Goal: Check status: Check status

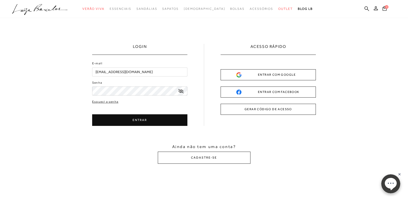
click at [111, 120] on button "ENTRAR" at bounding box center [139, 120] width 95 height 12
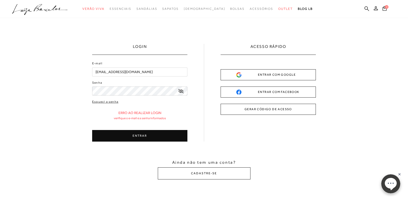
click at [26, 76] on div "LOGIN E-mail raquel84meireles@gmail.com Senha" at bounding box center [204, 111] width 408 height 187
click at [180, 90] on icon at bounding box center [180, 91] width 5 height 4
click at [134, 134] on button "ENTRAR" at bounding box center [139, 136] width 95 height 12
click at [107, 100] on link "Esqueci a senha" at bounding box center [105, 101] width 26 height 5
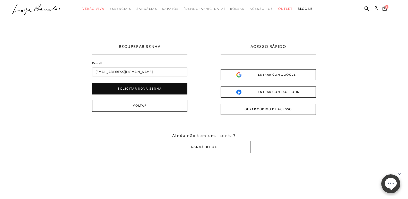
click at [141, 88] on button "Solicitar nova senha" at bounding box center [139, 89] width 95 height 12
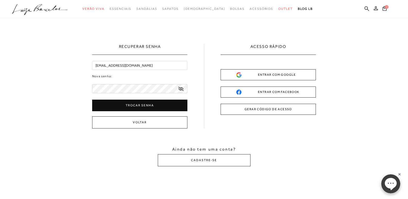
click at [0, 59] on html "pa2900012 está carregada. categoryHeader .a{fill-rule:evenodd;} Verão Viva Esse…" at bounding box center [204, 99] width 408 height 199
click at [104, 105] on button "Trocar senha" at bounding box center [139, 106] width 95 height 12
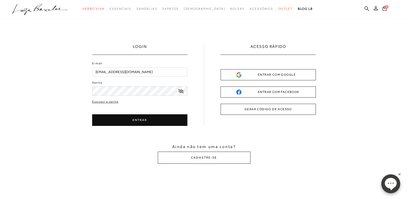
click at [106, 121] on button "ENTRAR" at bounding box center [139, 120] width 95 height 12
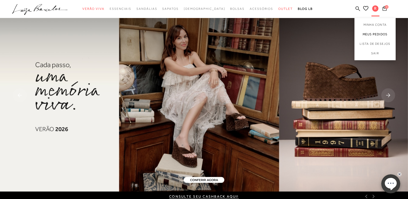
click at [368, 34] on link "Meus Pedidos" at bounding box center [374, 35] width 41 height 10
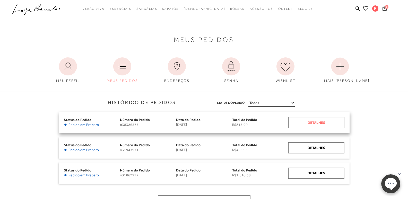
click at [303, 125] on div "Detalhes" at bounding box center [316, 122] width 56 height 11
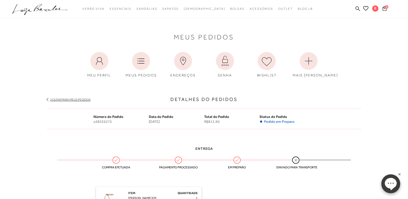
scroll to position [129, 0]
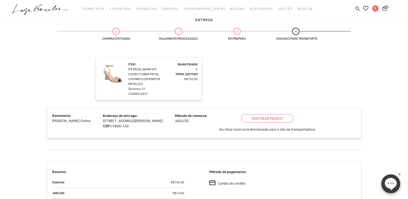
click at [254, 116] on div "Rastrear Pedido" at bounding box center [266, 118] width 51 height 8
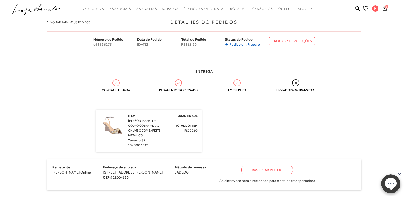
scroll to position [0, 0]
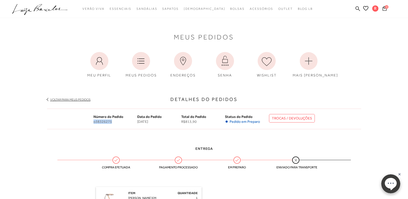
drag, startPoint x: 94, startPoint y: 121, endPoint x: 116, endPoint y: 121, distance: 22.6
click at [116, 121] on span "o38326275" at bounding box center [115, 121] width 44 height 4
copy span "o38326275"
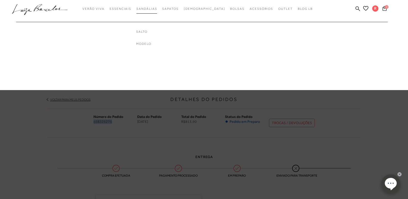
click at [157, 10] on span "Sandálias" at bounding box center [146, 9] width 21 height 4
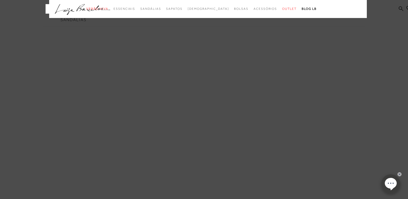
click at [80, 8] on icon ".a{fill-rule:evenodd;}" at bounding box center [83, 9] width 56 height 11
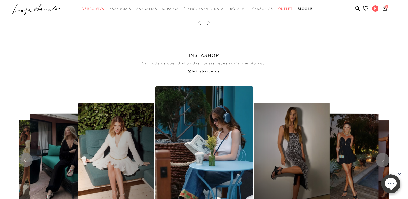
scroll to position [900, 0]
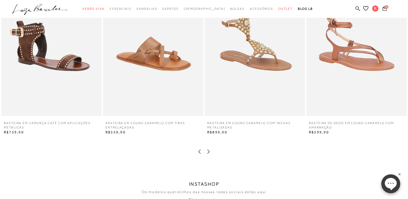
click at [209, 153] on icon at bounding box center [208, 151] width 5 height 5
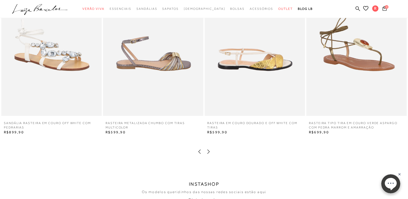
click at [208, 150] on icon at bounding box center [208, 151] width 5 height 5
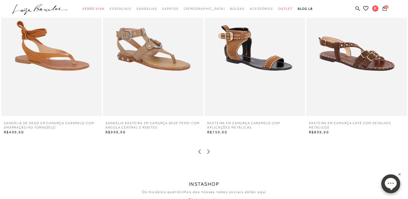
click at [208, 150] on icon at bounding box center [208, 151] width 5 height 5
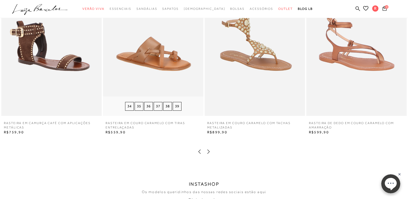
scroll to position [772, 0]
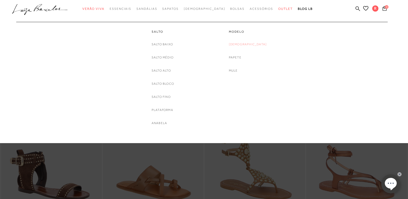
click at [247, 45] on link "[DEMOGRAPHIC_DATA]" at bounding box center [248, 44] width 38 height 5
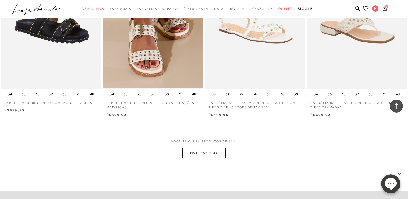
scroll to position [1055, 0]
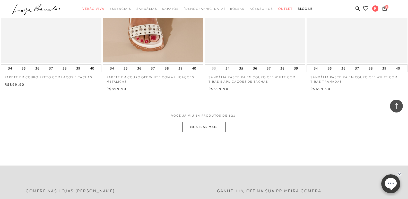
click at [218, 127] on button "MOSTRAR MAIS" at bounding box center [203, 127] width 43 height 10
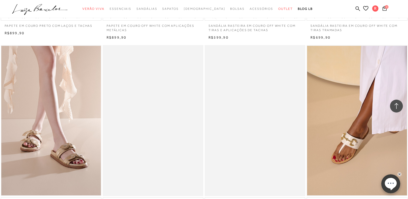
scroll to position [1183, 0]
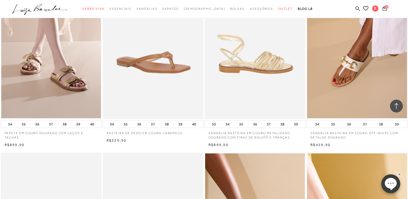
click at [263, 65] on img at bounding box center [255, 43] width 100 height 151
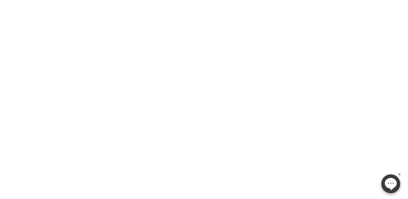
scroll to position [16, 0]
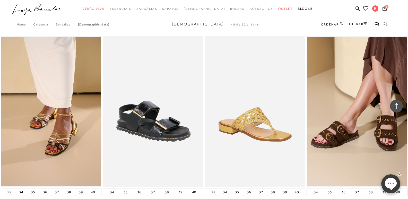
scroll to position [1363, 0]
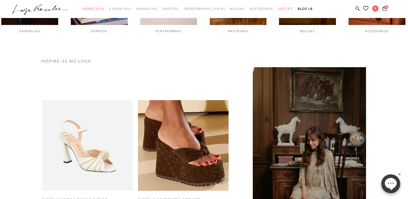
scroll to position [720, 0]
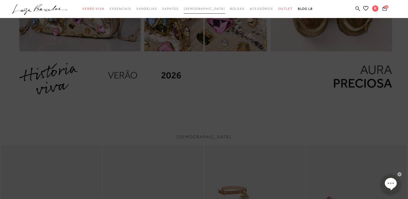
click at [205, 8] on span "[DEMOGRAPHIC_DATA]" at bounding box center [204, 9] width 41 height 4
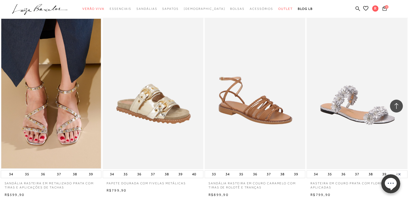
scroll to position [667, 0]
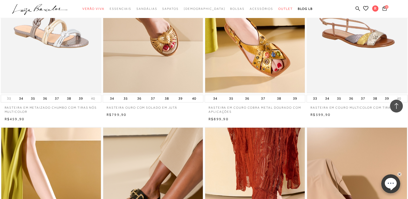
scroll to position [1826, 0]
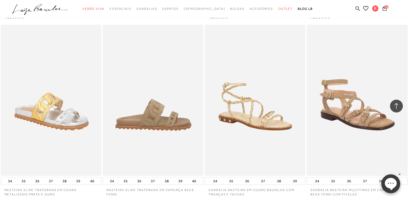
scroll to position [3216, 0]
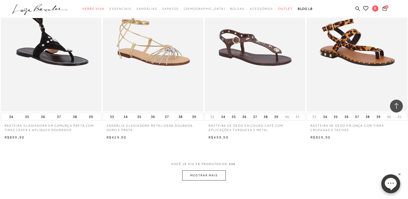
click at [211, 177] on button "MOSTRAR MAIS" at bounding box center [203, 175] width 43 height 10
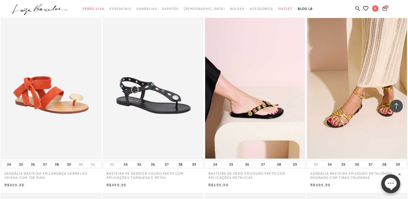
scroll to position [4225, 0]
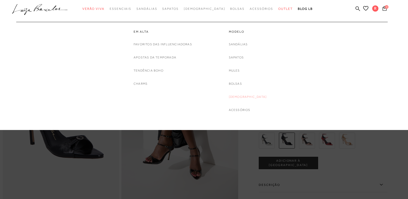
click at [242, 97] on link "[DEMOGRAPHIC_DATA]" at bounding box center [248, 96] width 38 height 5
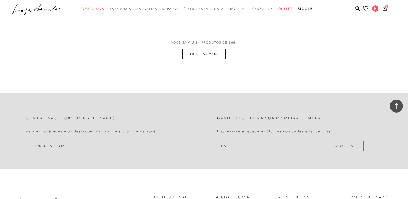
scroll to position [1132, 0]
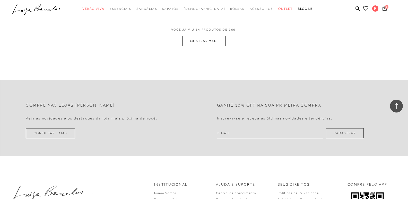
click at [209, 43] on button "MOSTRAR MAIS" at bounding box center [203, 41] width 43 height 10
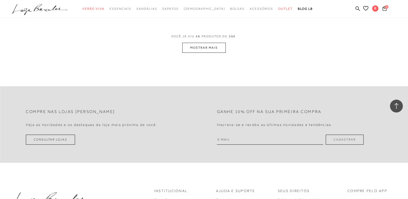
scroll to position [2238, 0]
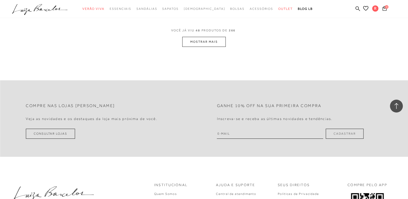
click at [200, 44] on button "MOSTRAR MAIS" at bounding box center [203, 42] width 43 height 10
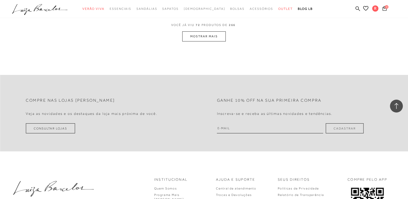
scroll to position [3318, 0]
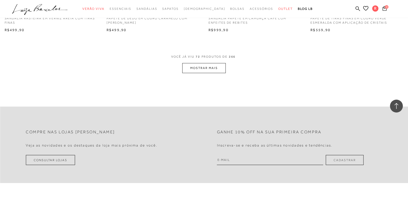
click at [212, 68] on button "MOSTRAR MAIS" at bounding box center [203, 68] width 43 height 10
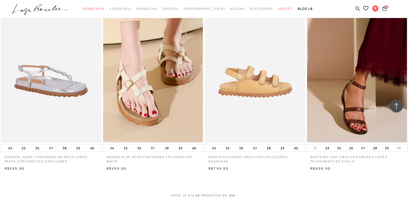
scroll to position [4322, 0]
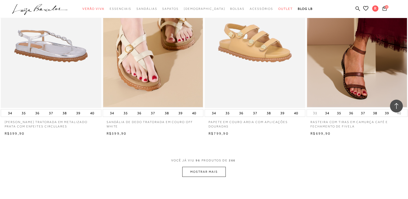
click at [219, 174] on button "MOSTRAR MAIS" at bounding box center [203, 172] width 43 height 10
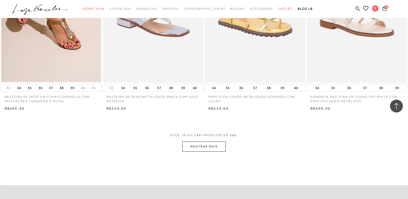
scroll to position [5556, 0]
